Goal: Communication & Community: Answer question/provide support

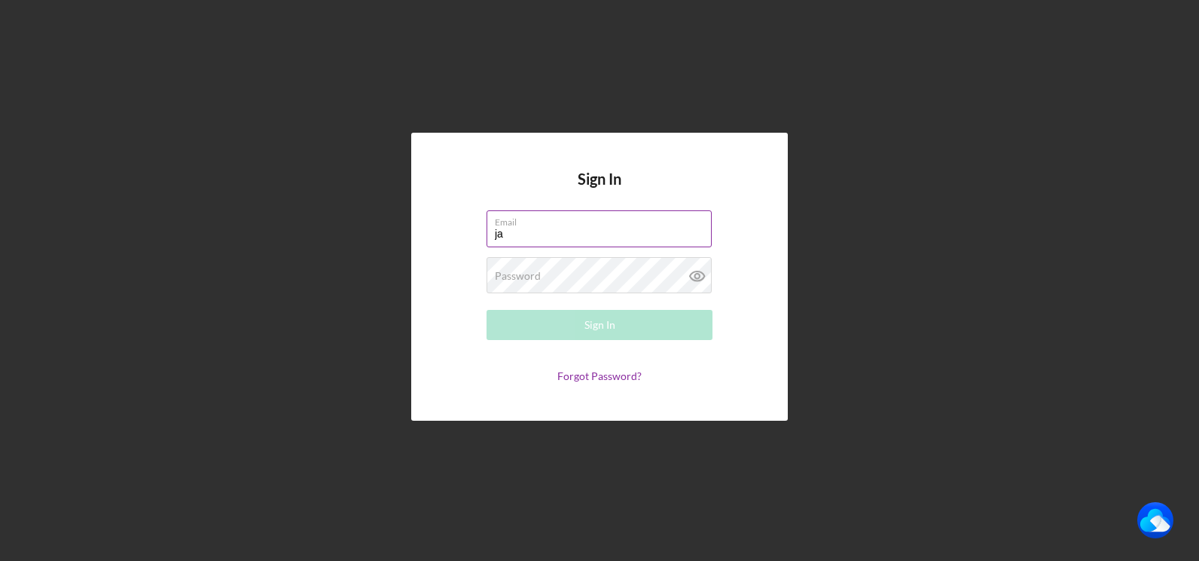
type input "[PERSON_NAME][EMAIL_ADDRESS][DOMAIN_NAME]"
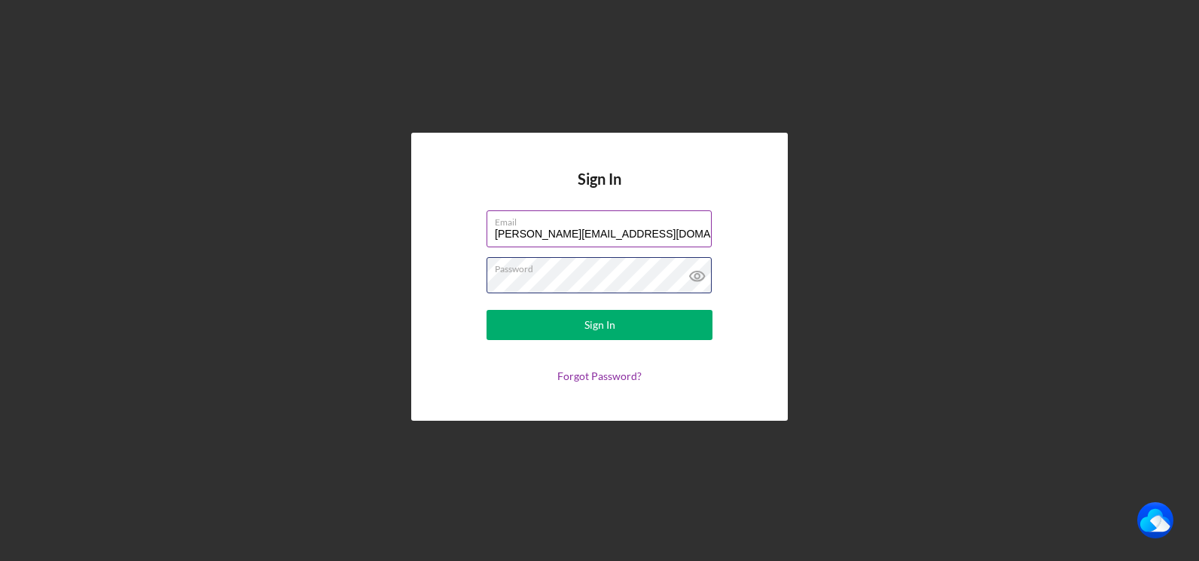
click at [487, 310] on button "Sign In" at bounding box center [600, 325] width 226 height 30
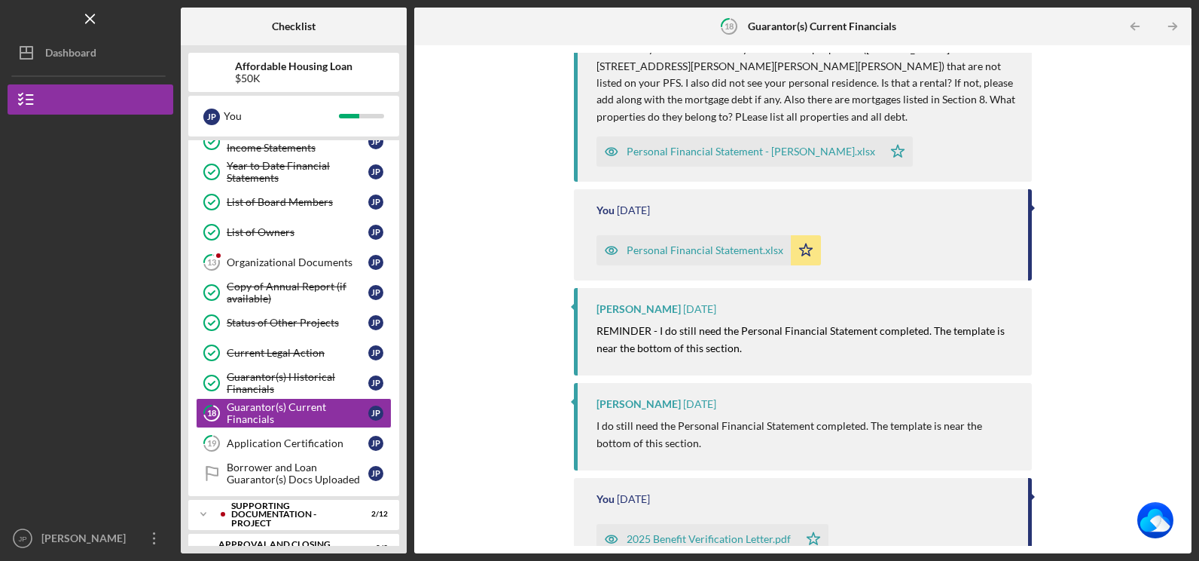
scroll to position [452, 0]
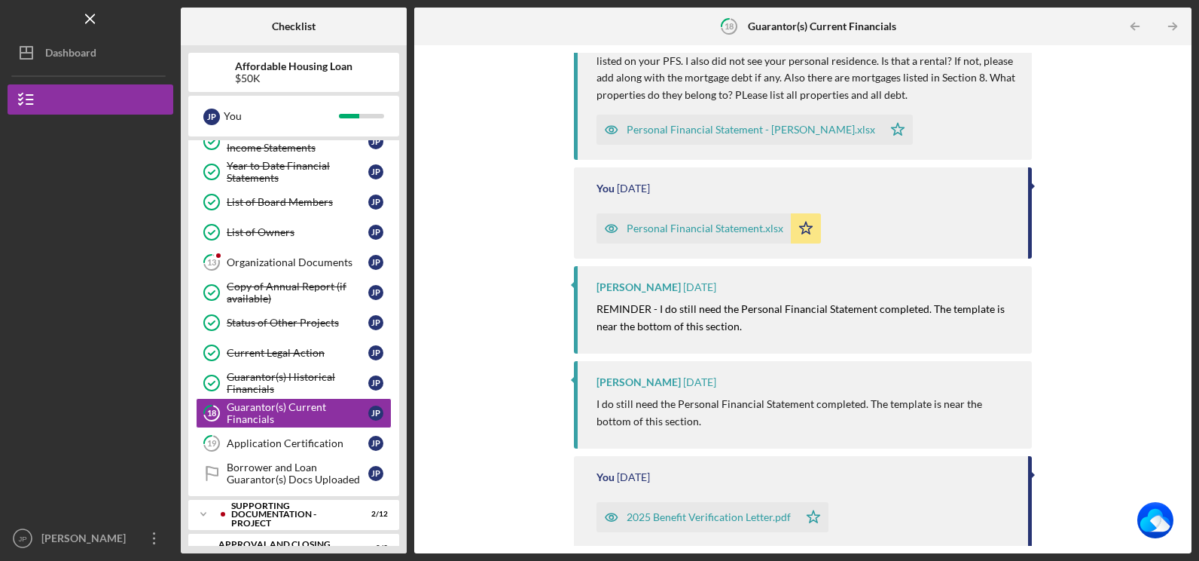
click at [722, 127] on div "Personal Financial Statement - [PERSON_NAME].xlsx" at bounding box center [751, 130] width 249 height 12
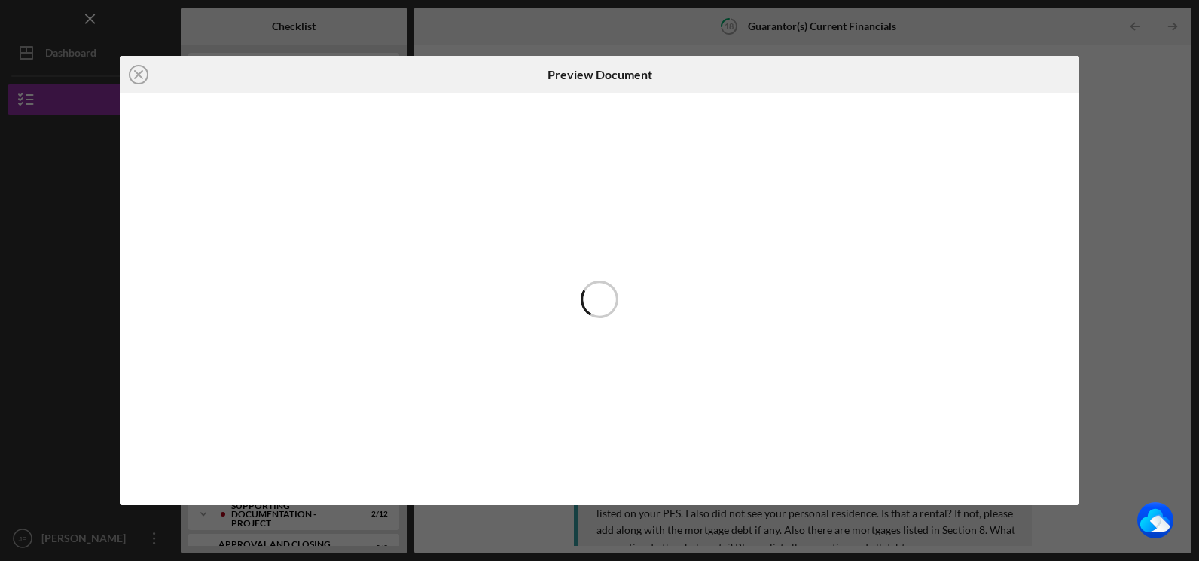
scroll to position [283, 0]
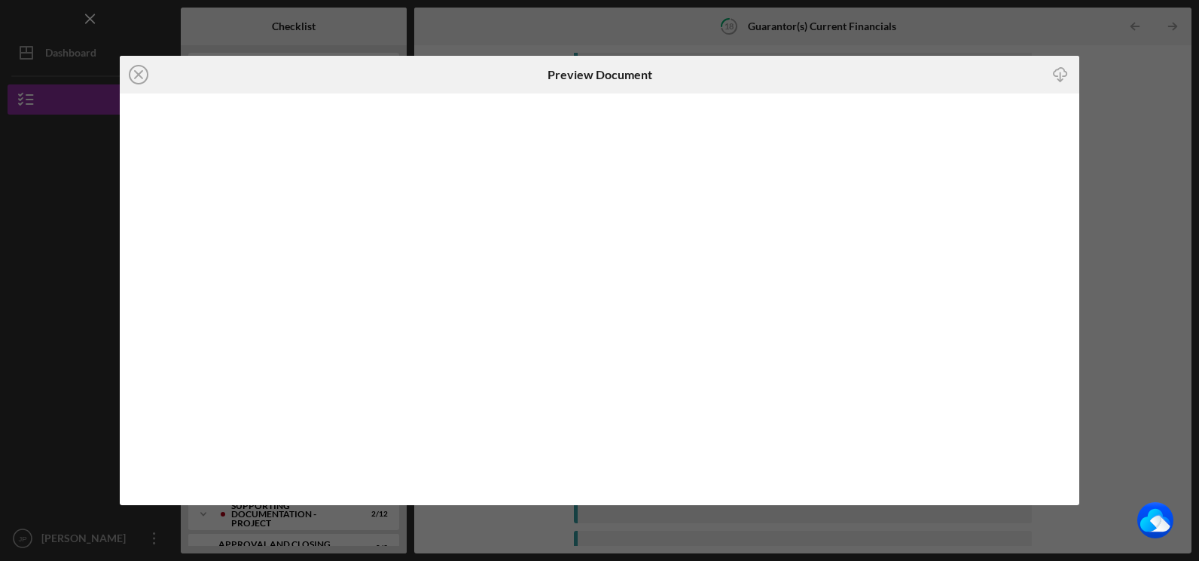
click at [1117, 65] on div "Icon/Close Preview Document Icon/Download" at bounding box center [599, 280] width 1199 height 561
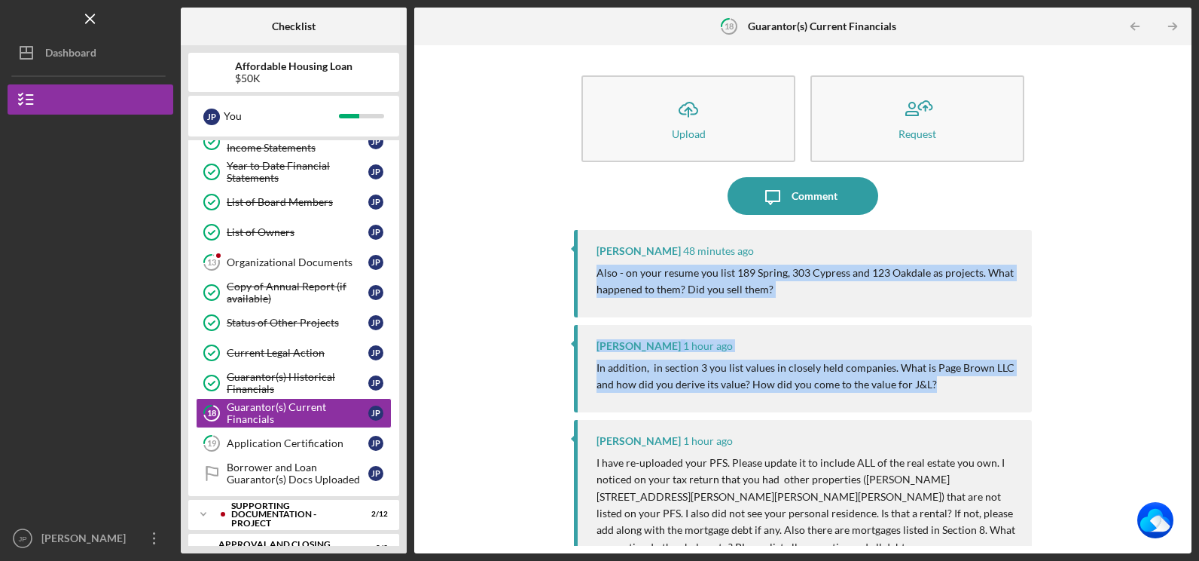
drag, startPoint x: 596, startPoint y: 270, endPoint x: 936, endPoint y: 390, distance: 360.3
click at [936, 390] on div "[PERSON_NAME] 48 minutes ago Also - on your resume you list 189 Spring, 303 Cyp…" at bounding box center [802, 380] width 457 height 301
copy div "Also - on your resume you list 189 Spring, 303 Cypress and 123 Oakdale as proje…"
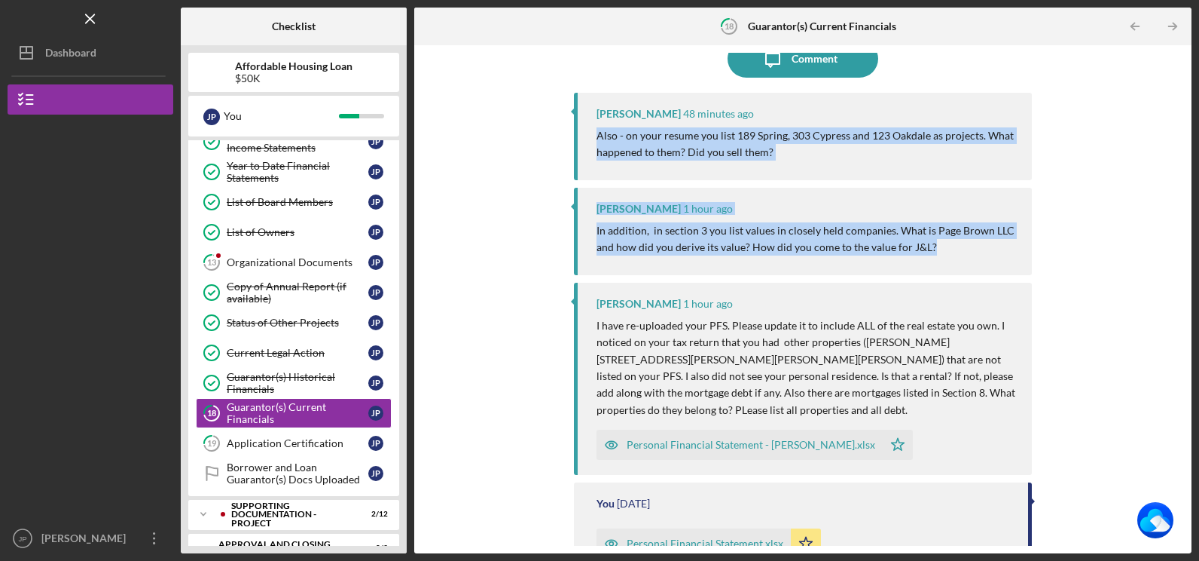
scroll to position [151, 0]
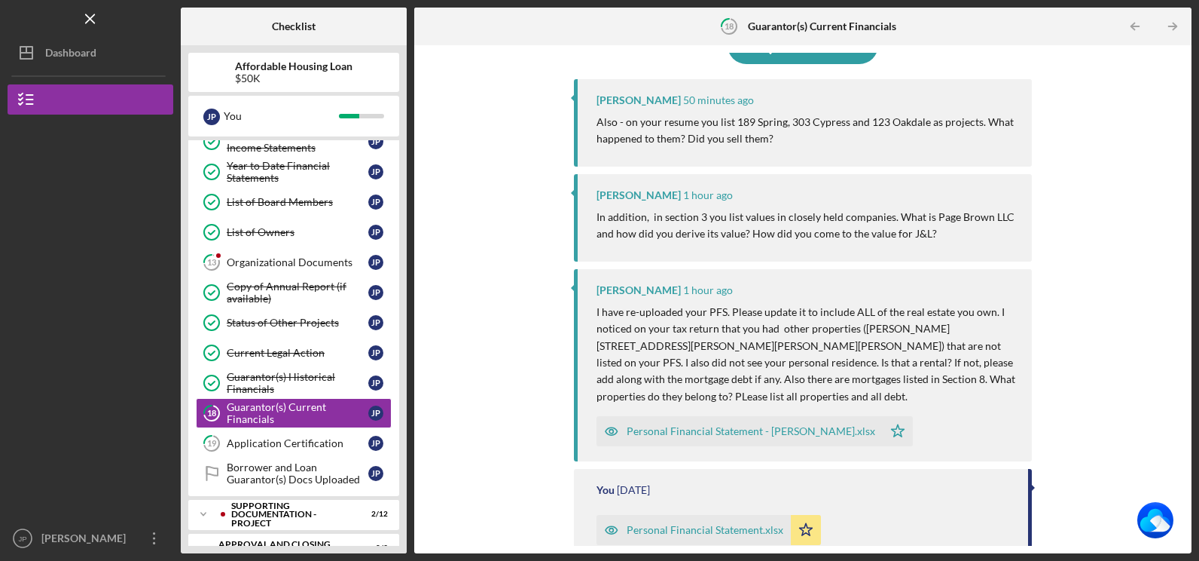
click at [845, 403] on p "I have re-uploaded your PFS. Please update it to include ALL of the real estate…" at bounding box center [807, 354] width 420 height 101
drag, startPoint x: 592, startPoint y: 123, endPoint x: 850, endPoint y: 396, distance: 375.7
click at [850, 380] on div "[PERSON_NAME] 50 minutes ago Also - on your resume you list 189 Spring, 303 Cyp…" at bounding box center [802, 229] width 457 height 301
copy div "Also - on your resume you list 189 Spring, 303 Cypress and 123 Oakdale as proje…"
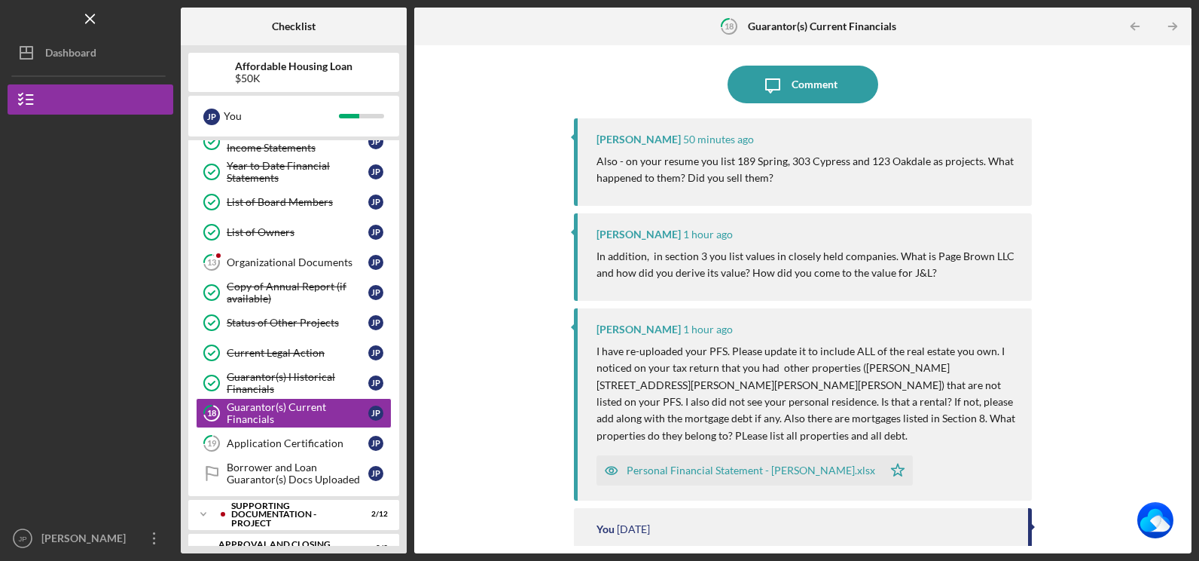
scroll to position [75, 0]
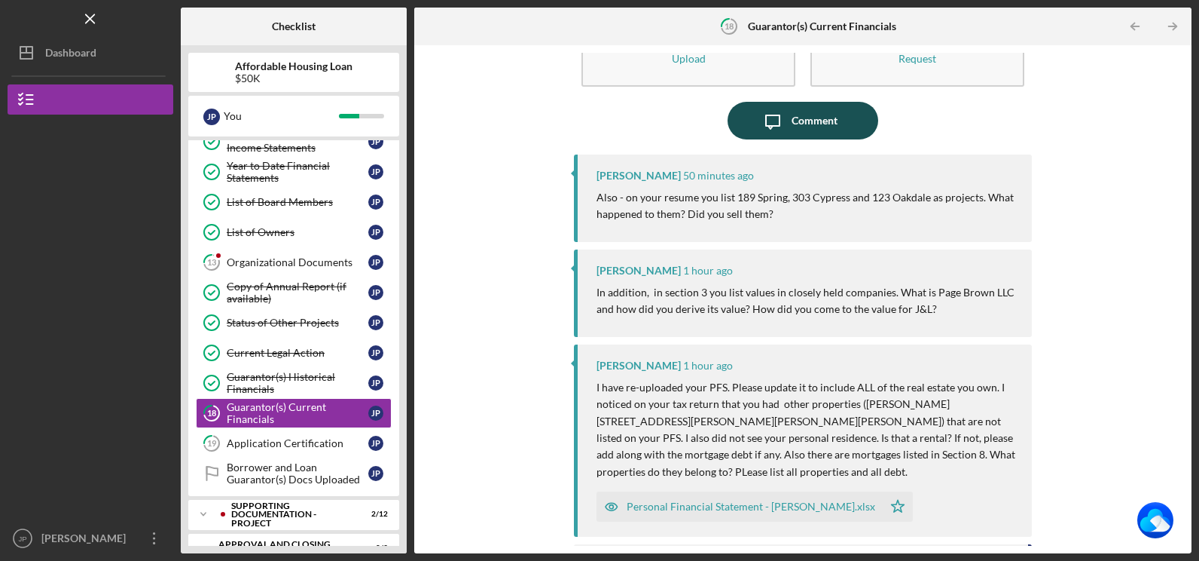
click at [806, 119] on div "Comment" at bounding box center [815, 121] width 46 height 38
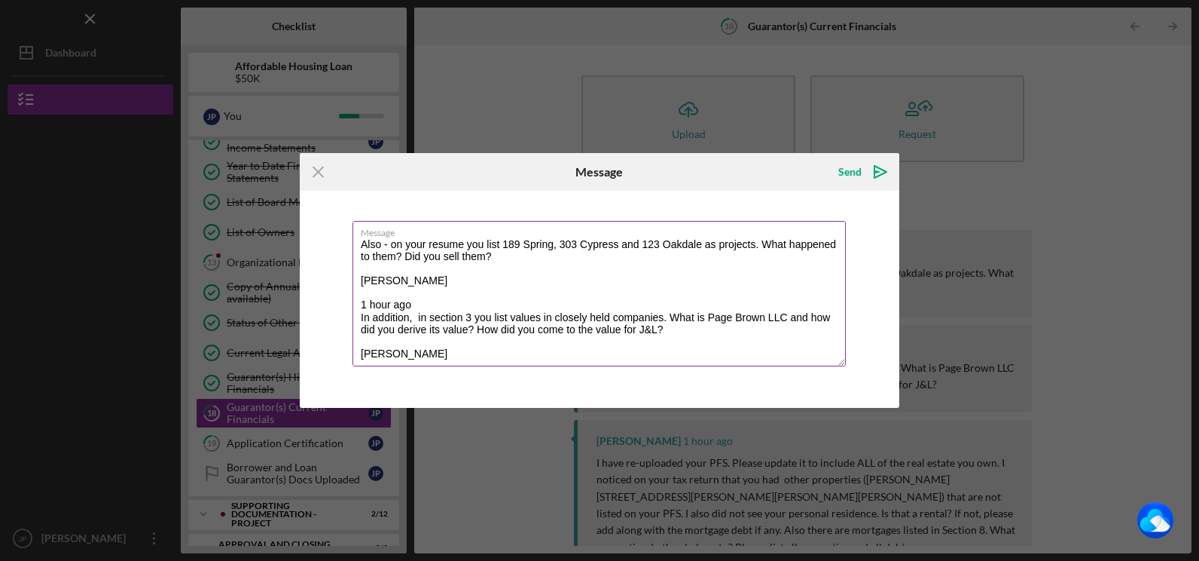
drag, startPoint x: 425, startPoint y: 246, endPoint x: 360, endPoint y: 243, distance: 64.9
click at [360, 247] on textarea "Also - on your resume you list 189 Spring, 303 Cypress and 123 Oakdale as proje…" at bounding box center [599, 293] width 493 height 145
drag, startPoint x: 449, startPoint y: 242, endPoint x: 451, endPoint y: 228, distance: 14.5
click at [449, 237] on div "Message On my resume you list 189 Spring, 303 Cypress and 123 Oakdale as projec…" at bounding box center [600, 295] width 494 height 148
drag, startPoint x: 516, startPoint y: 245, endPoint x: 523, endPoint y: 240, distance: 8.6
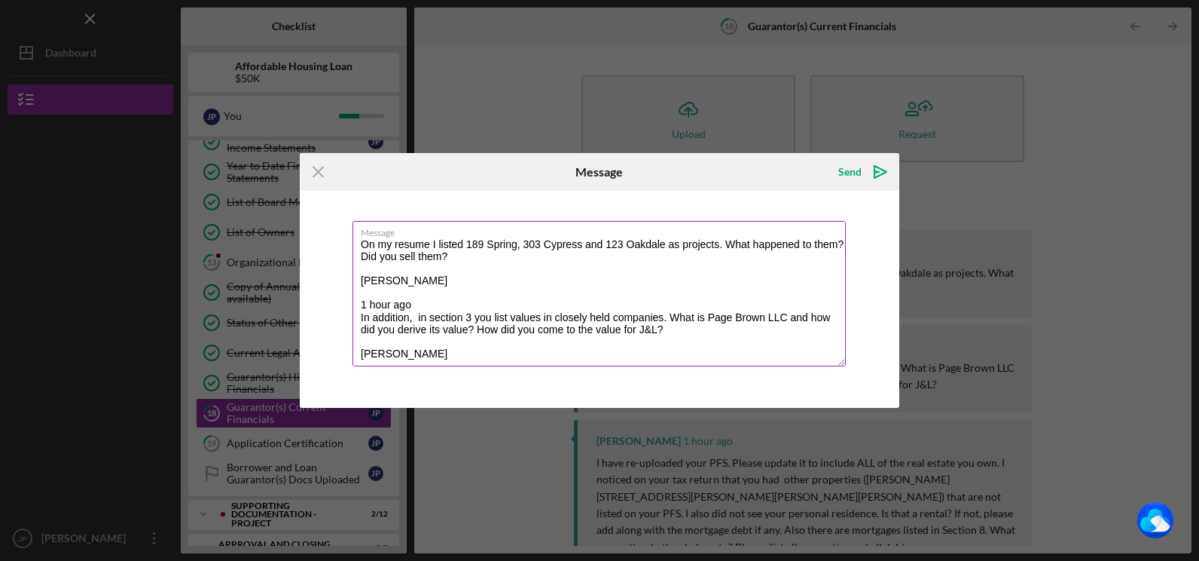
click at [516, 244] on textarea "On my resume I listed 189 Spring, 303 Cypress and 123 Oakdale as projects. What…" at bounding box center [599, 293] width 493 height 145
click at [420, 257] on textarea "On my resume I listed 189 Spring as a single family home that was rehabbed and …" at bounding box center [599, 293] width 493 height 145
drag, startPoint x: 521, startPoint y: 244, endPoint x: 817, endPoint y: 240, distance: 296.1
click at [817, 240] on textarea "On my resume I listed 189 Spring as a single family home that was rehabbed and …" at bounding box center [599, 293] width 493 height 145
click at [763, 245] on textarea "On my resume I listed 189 Spring , 303 Cypress was al and 123 Oakdale as projec…" at bounding box center [599, 293] width 493 height 145
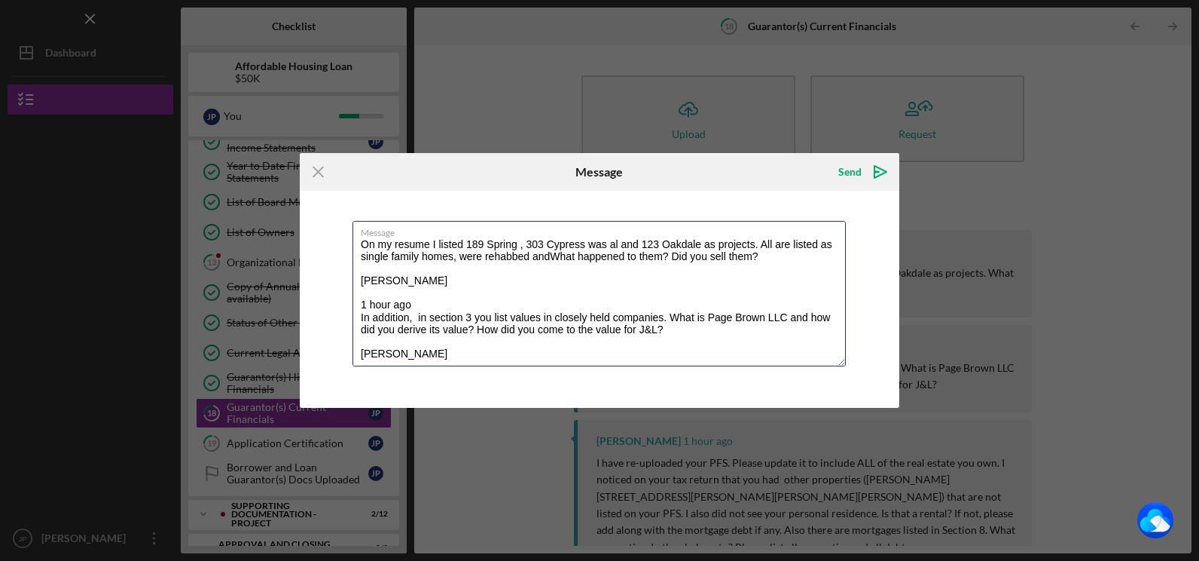
type textarea "On my resume I listed 189 Spring , 303 Cypress was al and 123 Oakdale as projec…"
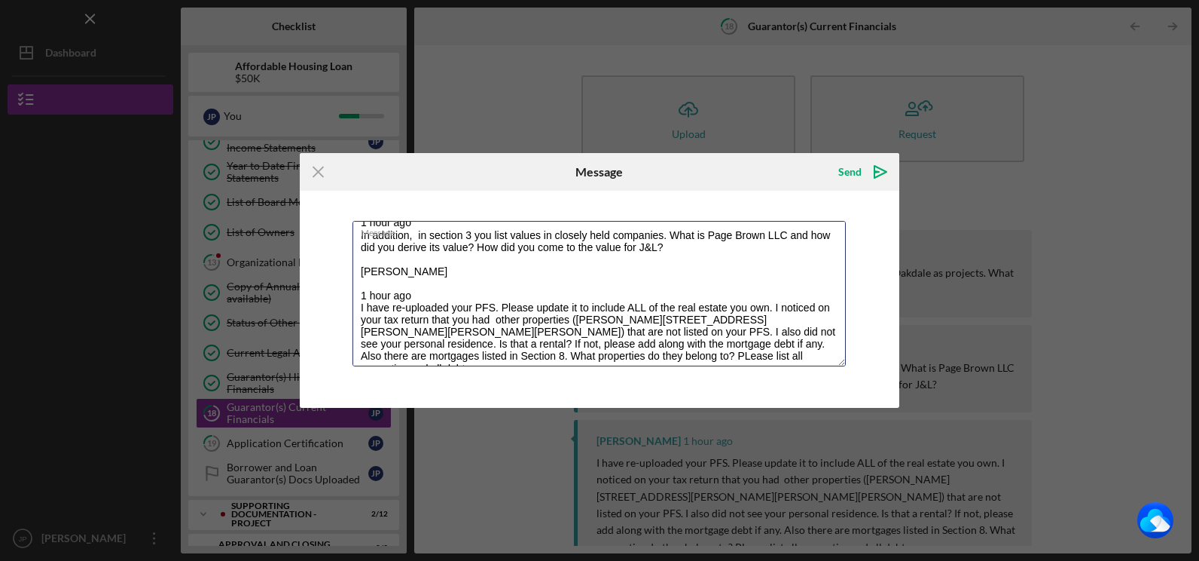
scroll to position [97, 0]
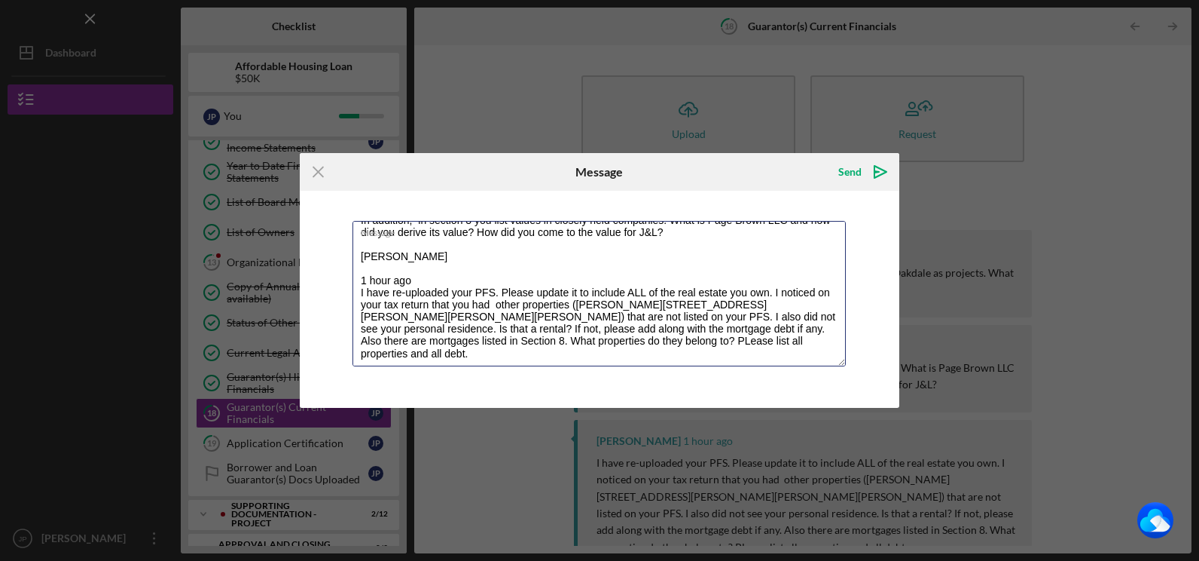
drag, startPoint x: 360, startPoint y: 242, endPoint x: 456, endPoint y: 371, distance: 161.1
click at [456, 371] on div "Message On my resume I listed 189 Spring , 303 Cypress was al and 123 Oakdale a…" at bounding box center [600, 299] width 600 height 217
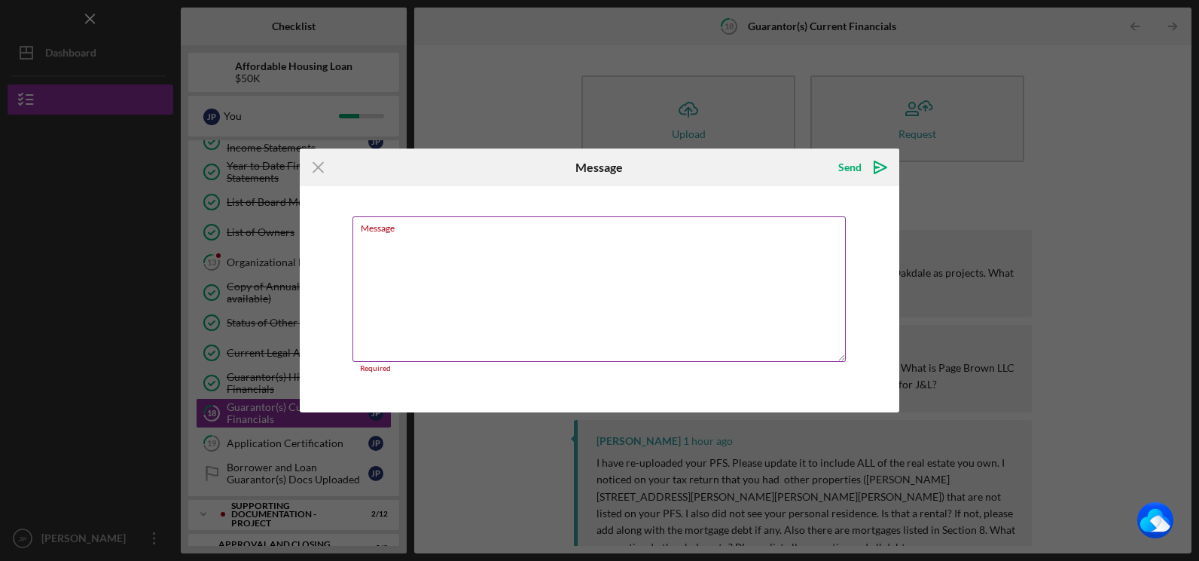
scroll to position [0, 0]
click at [312, 167] on icon "Icon/Menu Close" at bounding box center [319, 167] width 38 height 38
